Goal: Check status

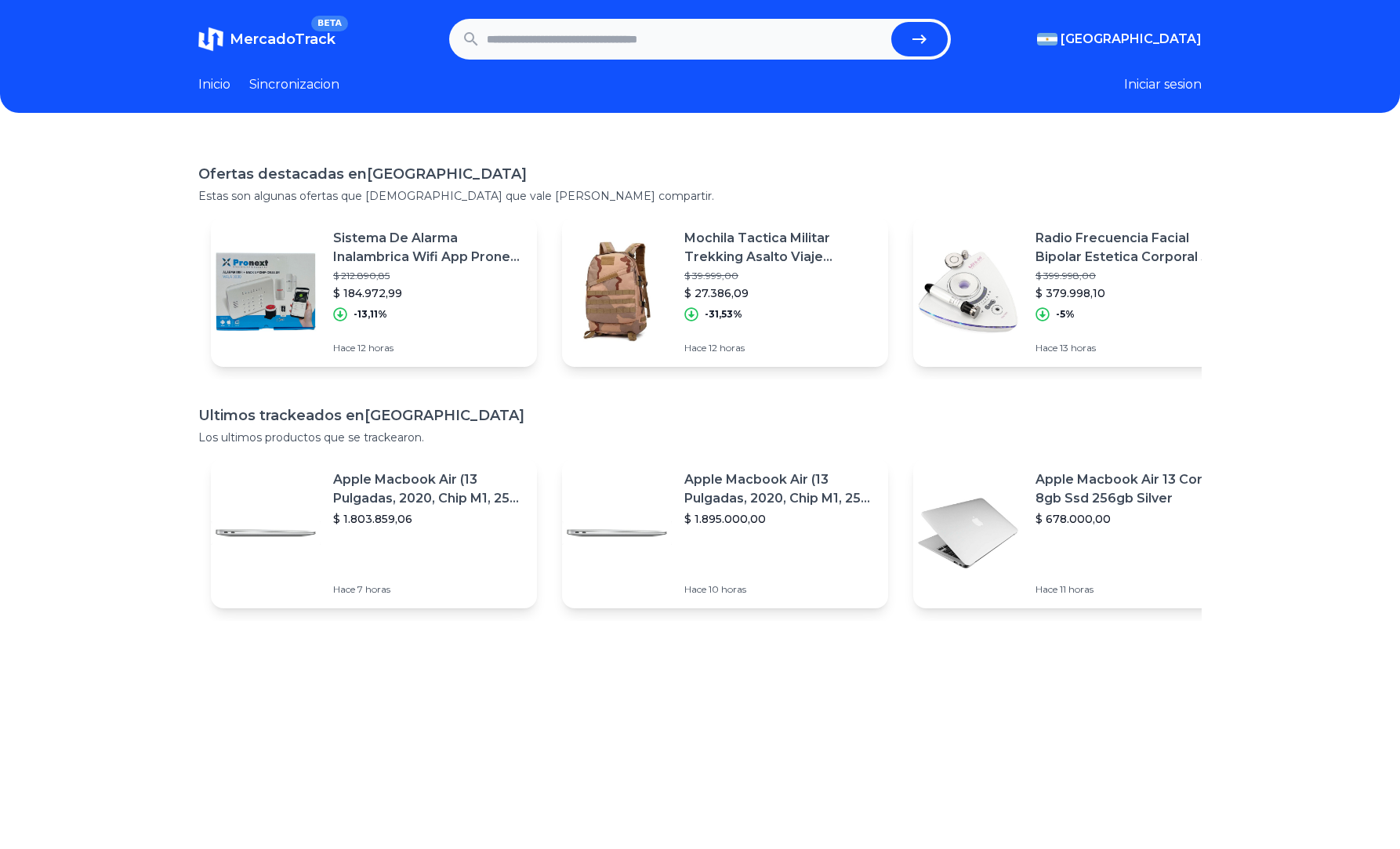
click at [592, 37] on input "text" at bounding box center [686, 39] width 398 height 35
paste input "**********"
click at [929, 41] on icon "submit" at bounding box center [919, 39] width 19 height 19
type input "**********"
